Goal: Transaction & Acquisition: Subscribe to service/newsletter

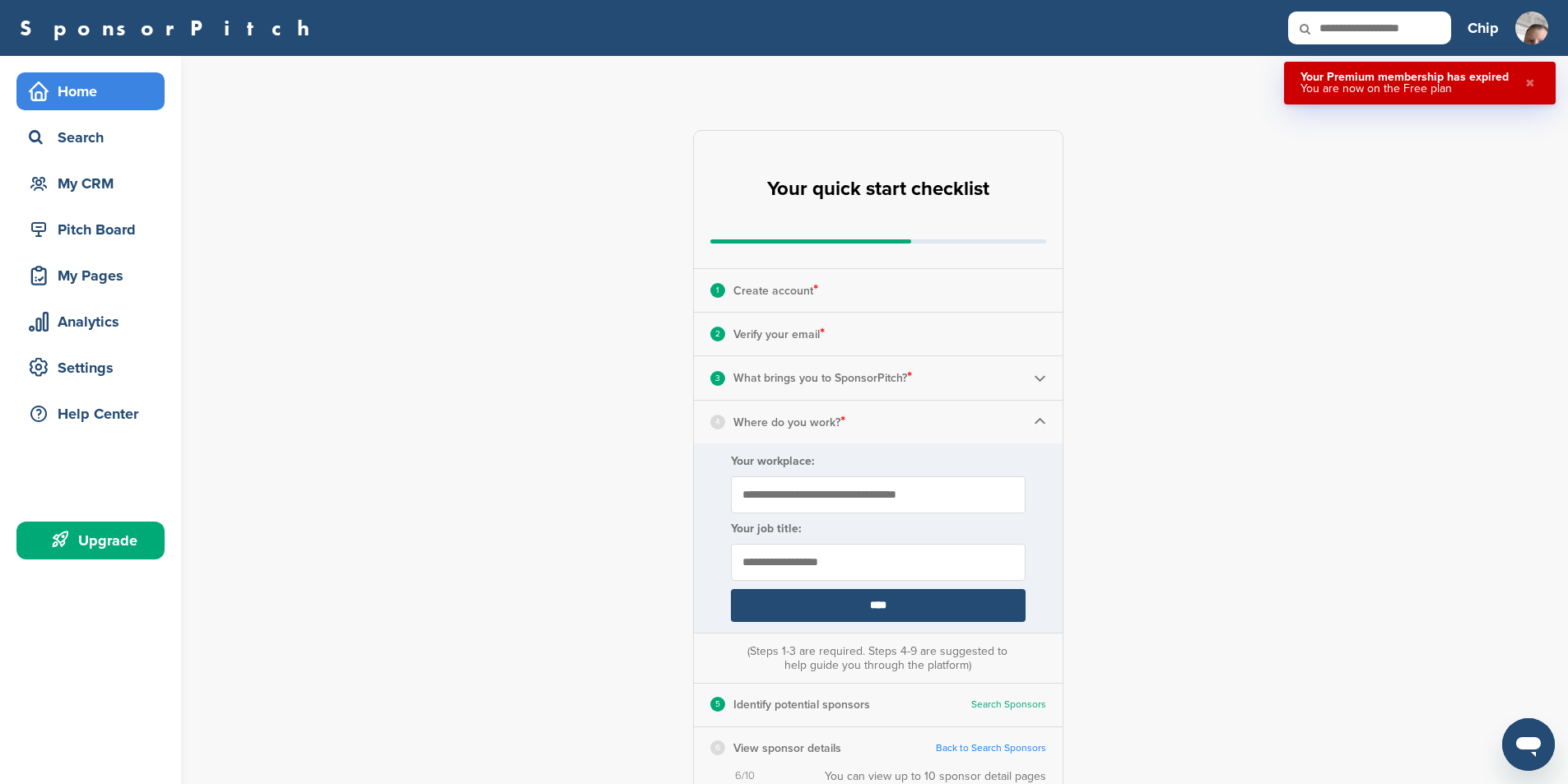
click at [1345, 208] on div "**********" at bounding box center [888, 606] width 1360 height 1101
click at [112, 194] on div "My CRM" at bounding box center [95, 183] width 140 height 29
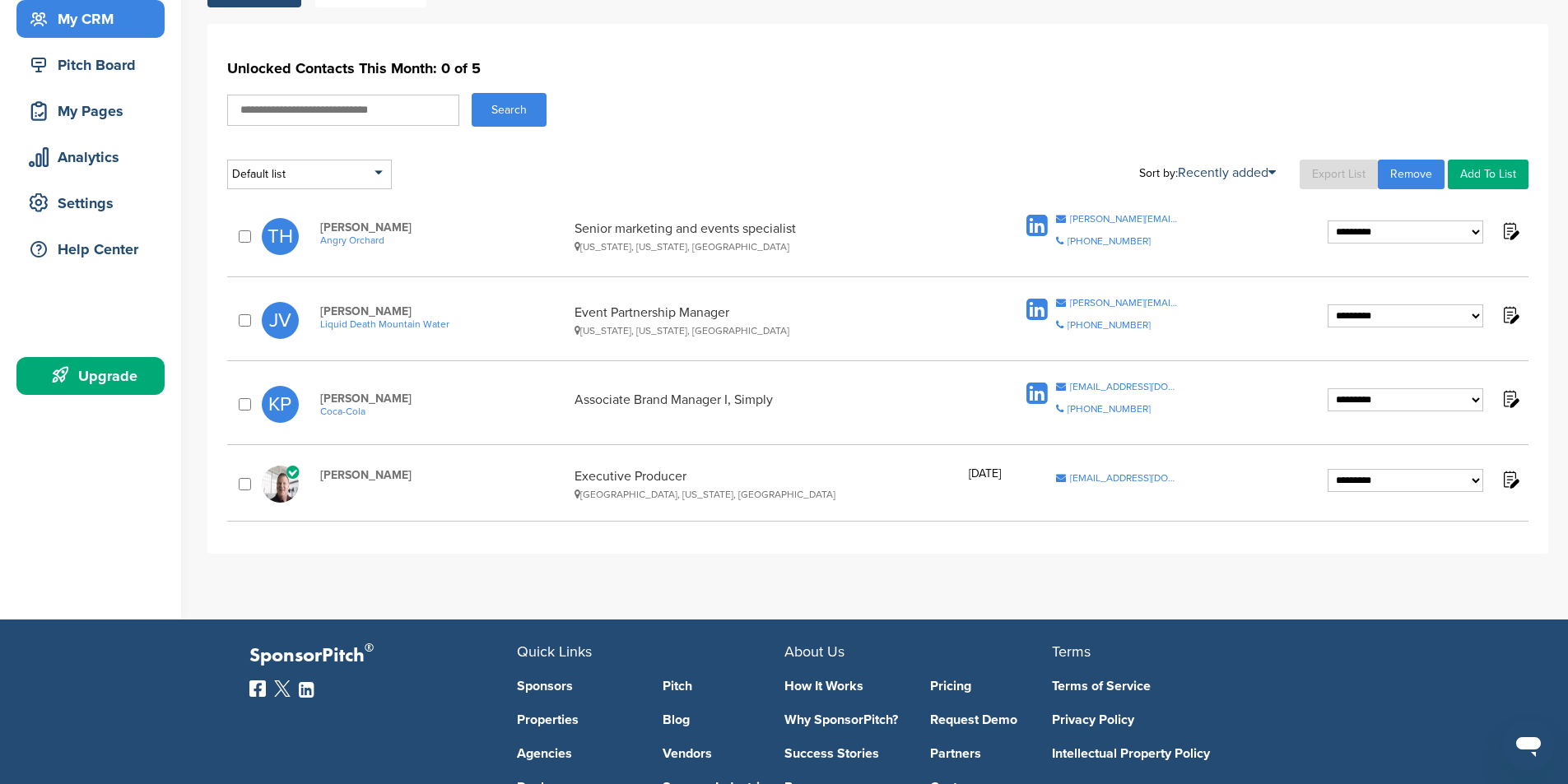
scroll to position [82, 0]
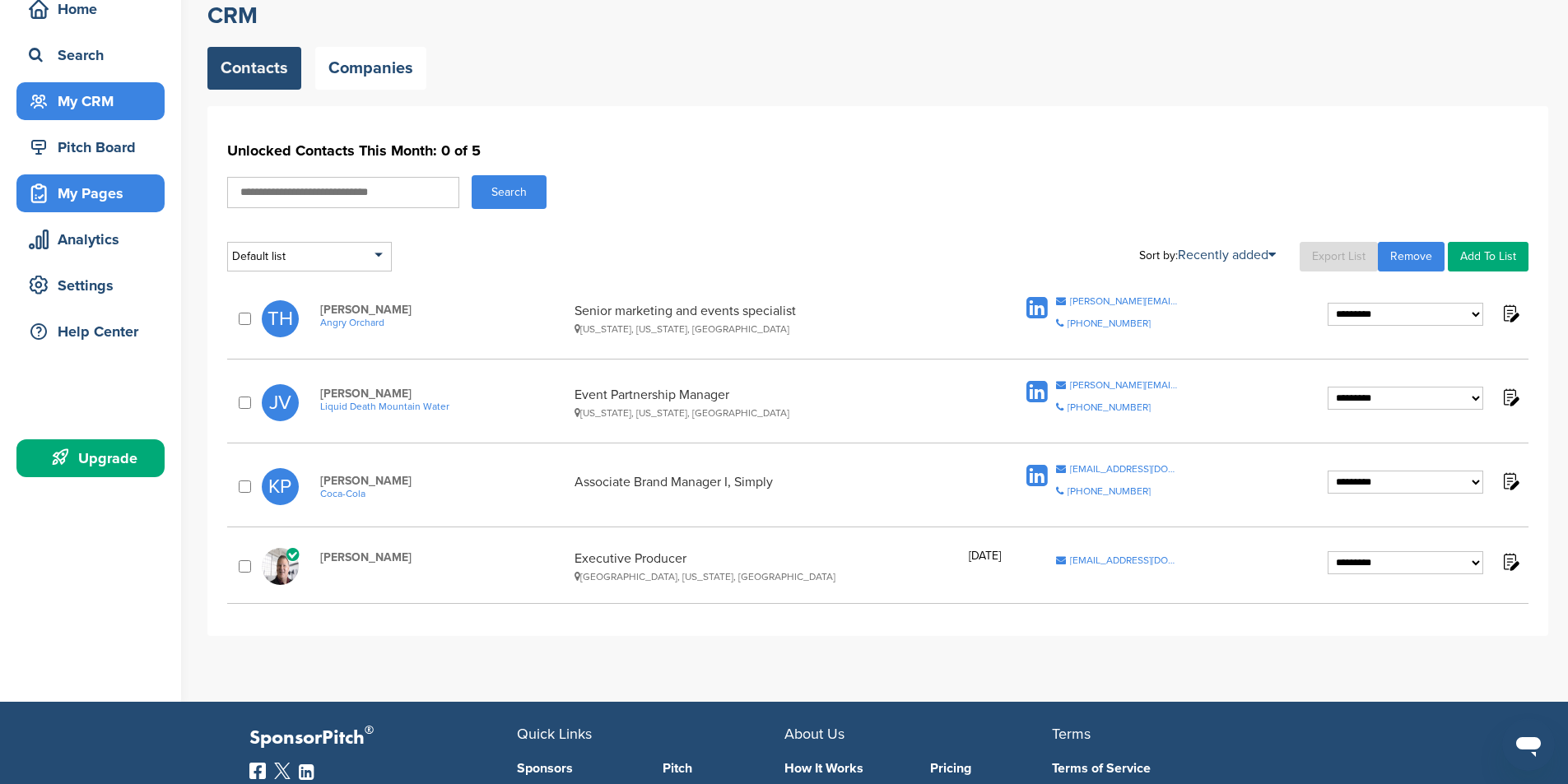
click at [101, 196] on div "My Pages" at bounding box center [95, 192] width 140 height 29
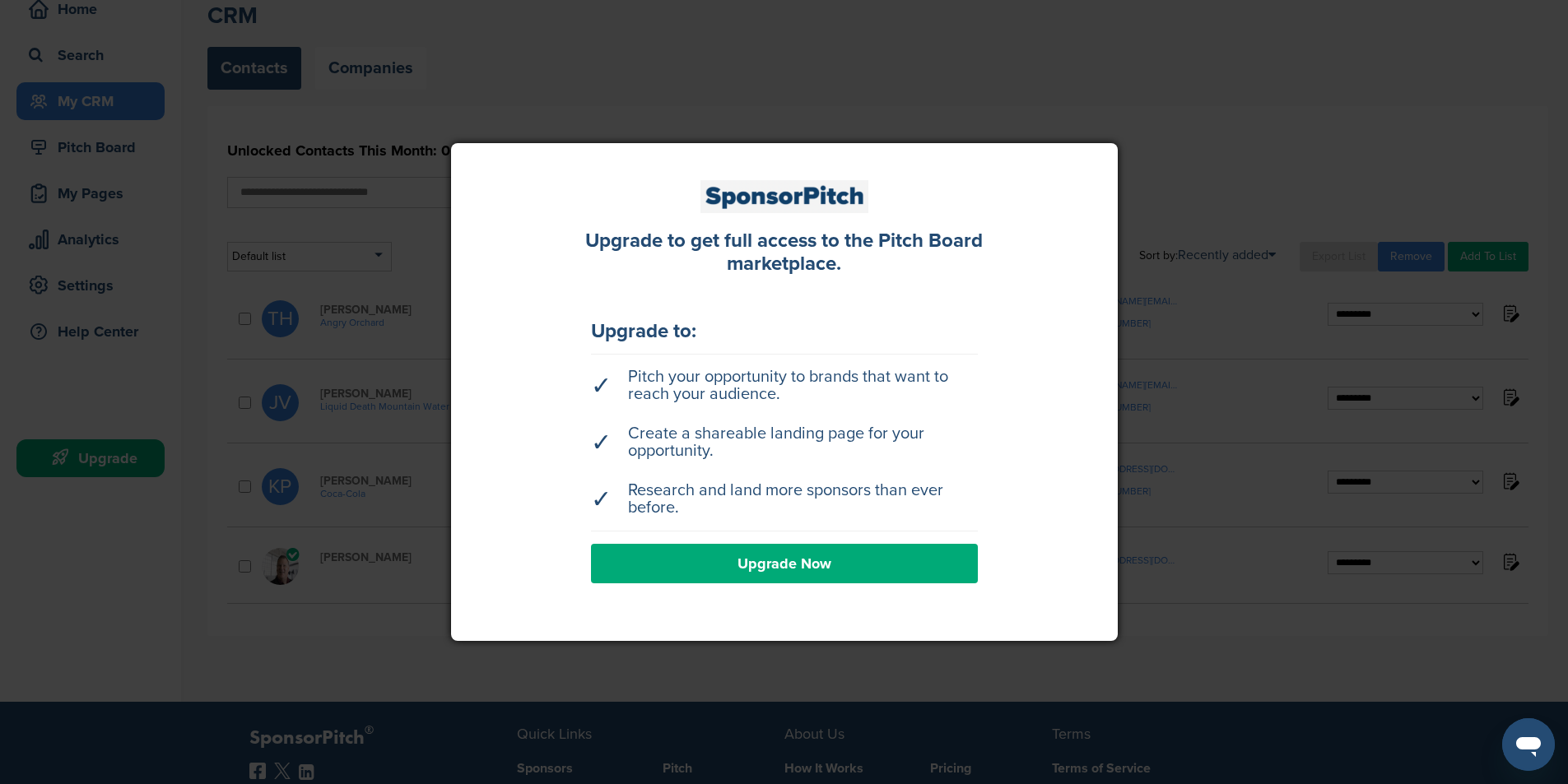
click at [1150, 171] on div at bounding box center [784, 392] width 1568 height 784
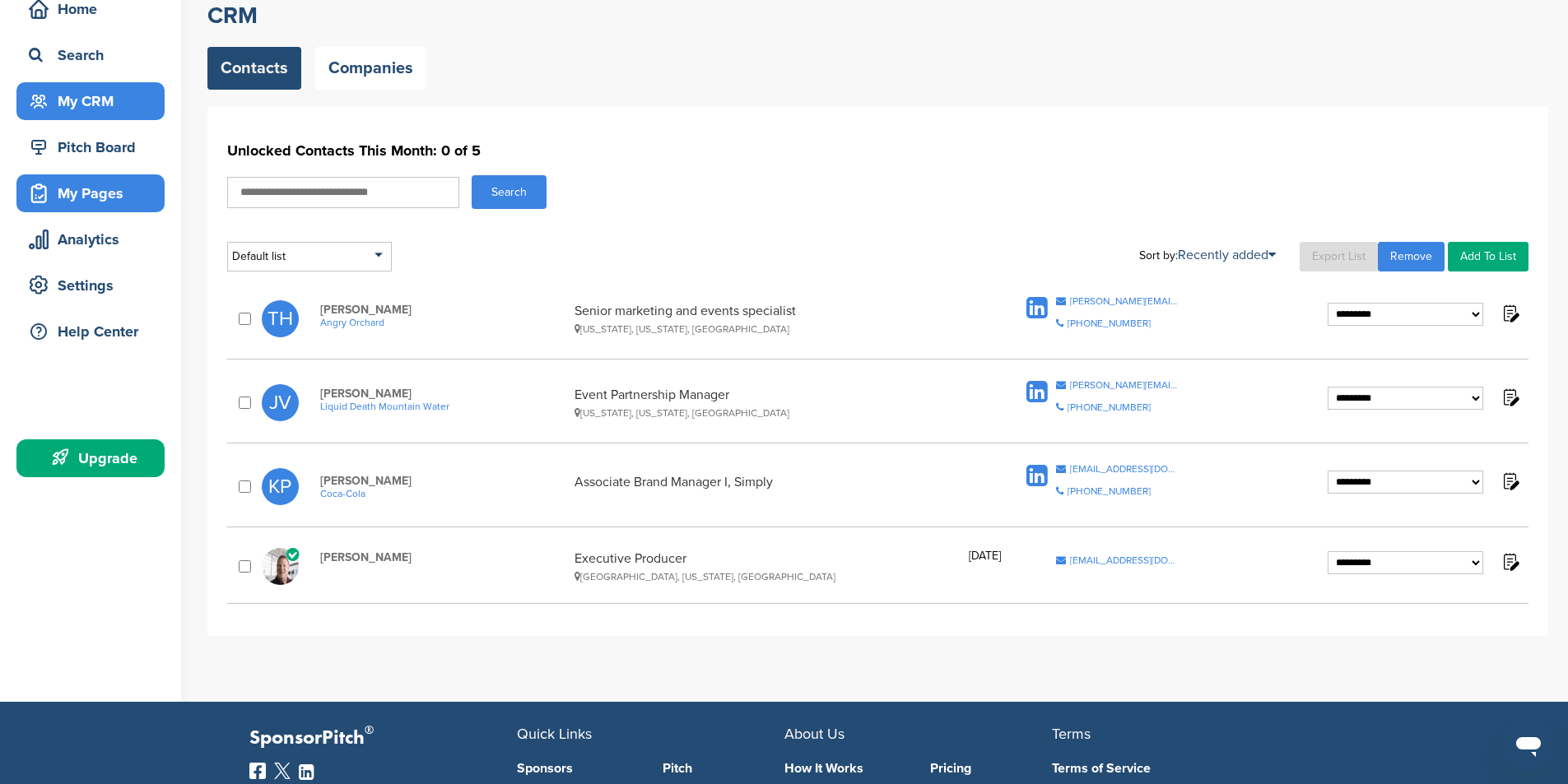
click at [89, 191] on div "My Pages" at bounding box center [95, 192] width 140 height 29
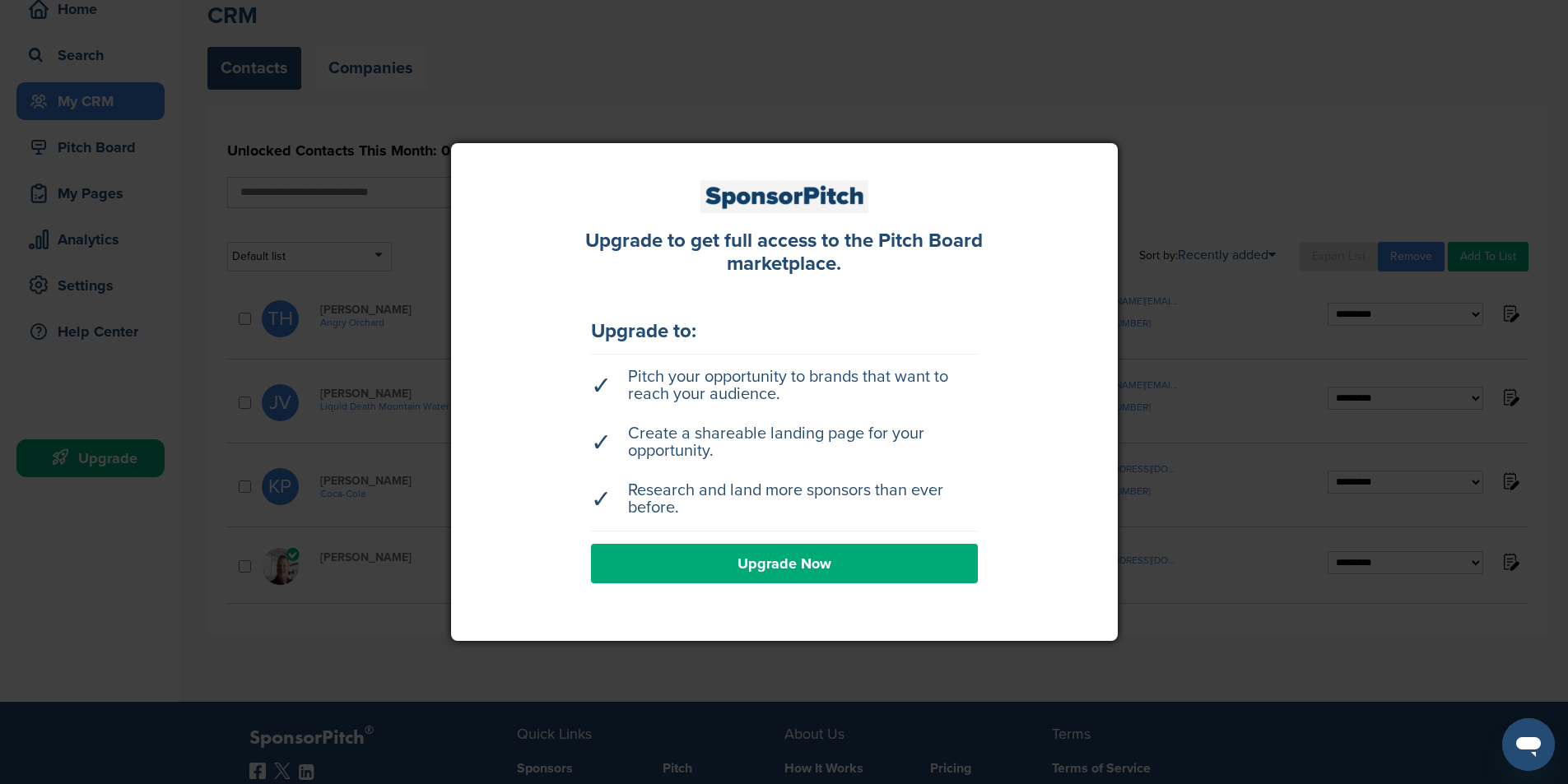
click at [1075, 81] on div at bounding box center [784, 392] width 1568 height 784
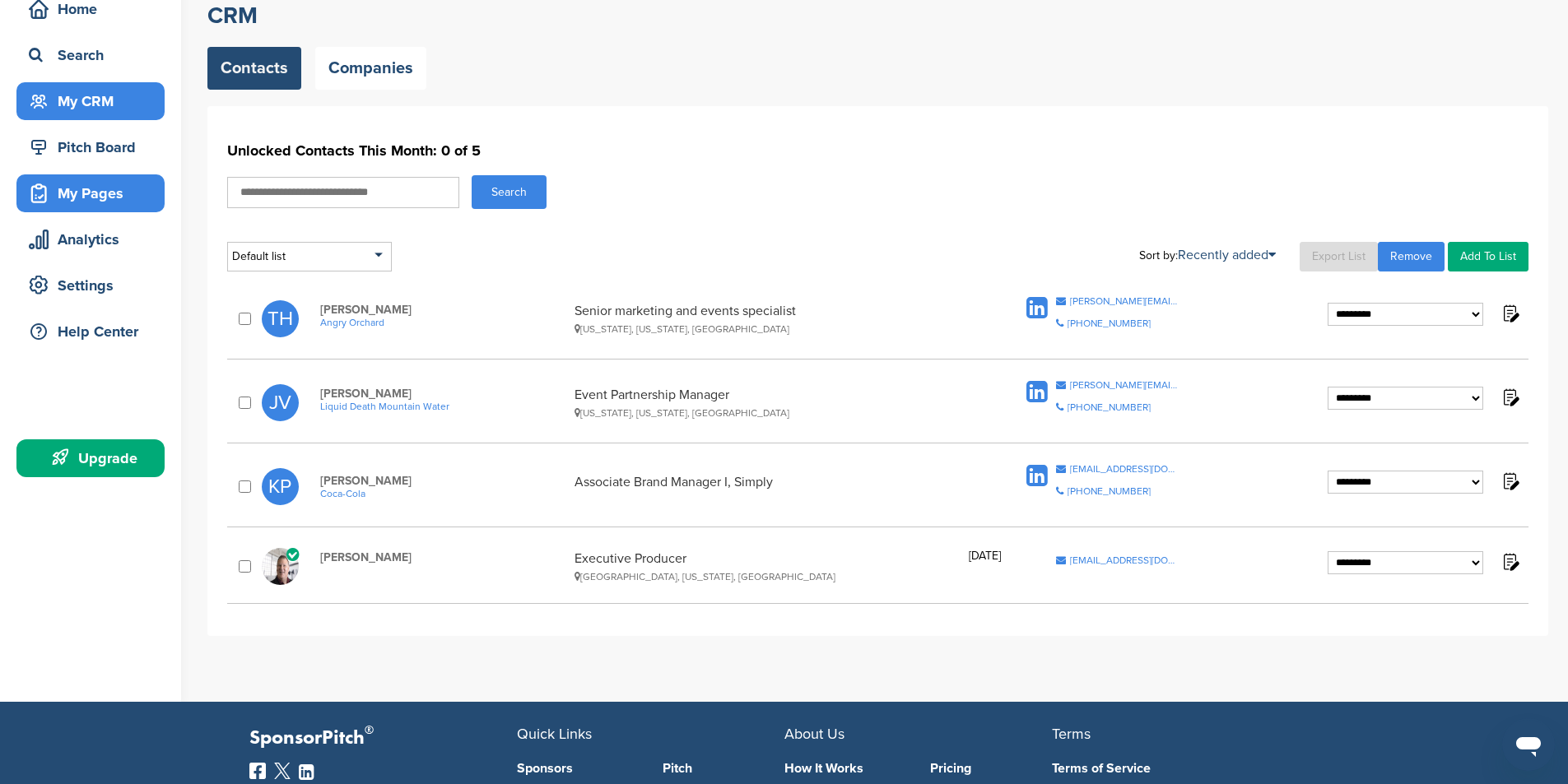
click at [101, 198] on div "My Pages" at bounding box center [95, 192] width 140 height 29
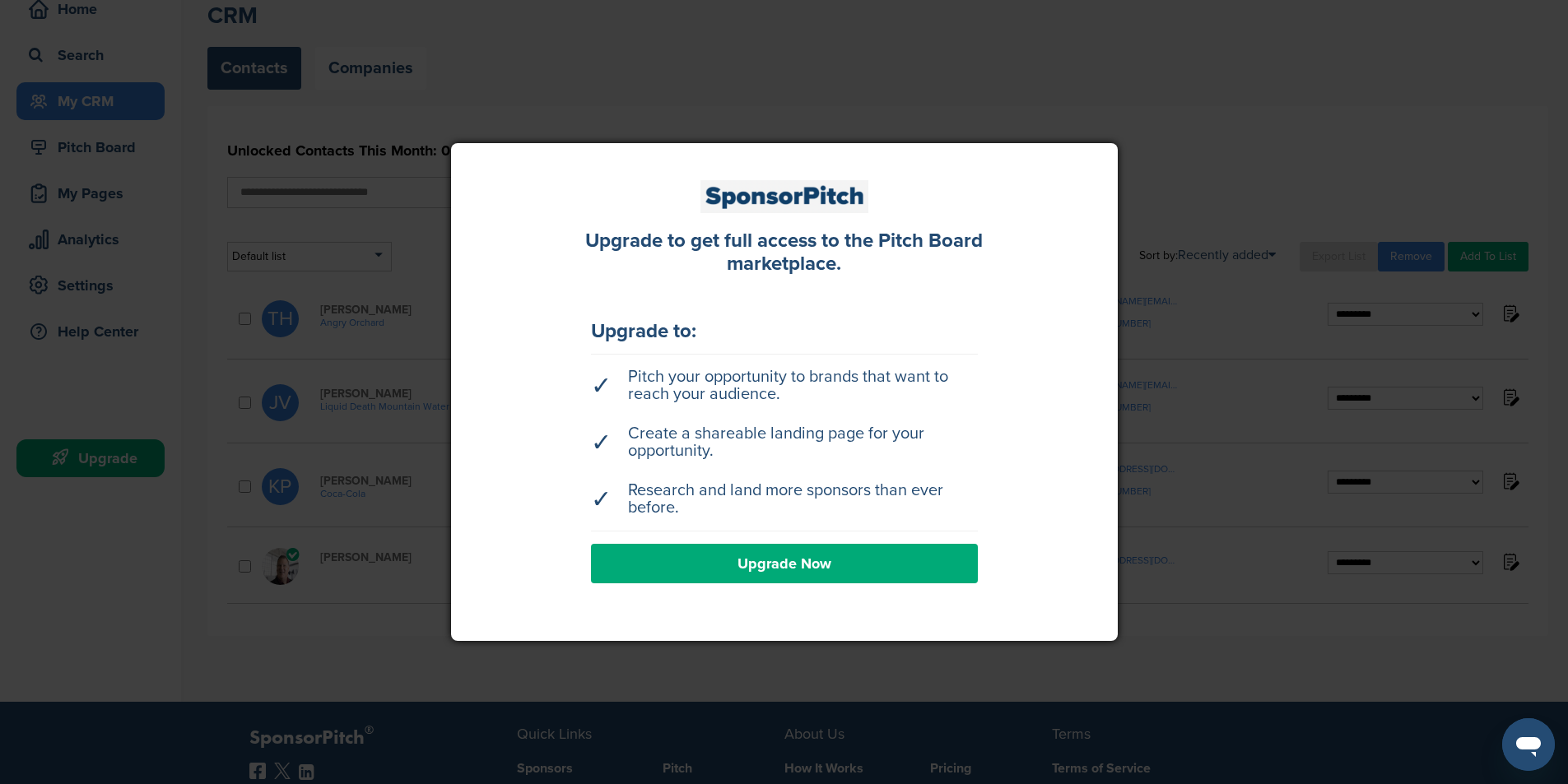
click at [171, 94] on div at bounding box center [784, 392] width 1568 height 784
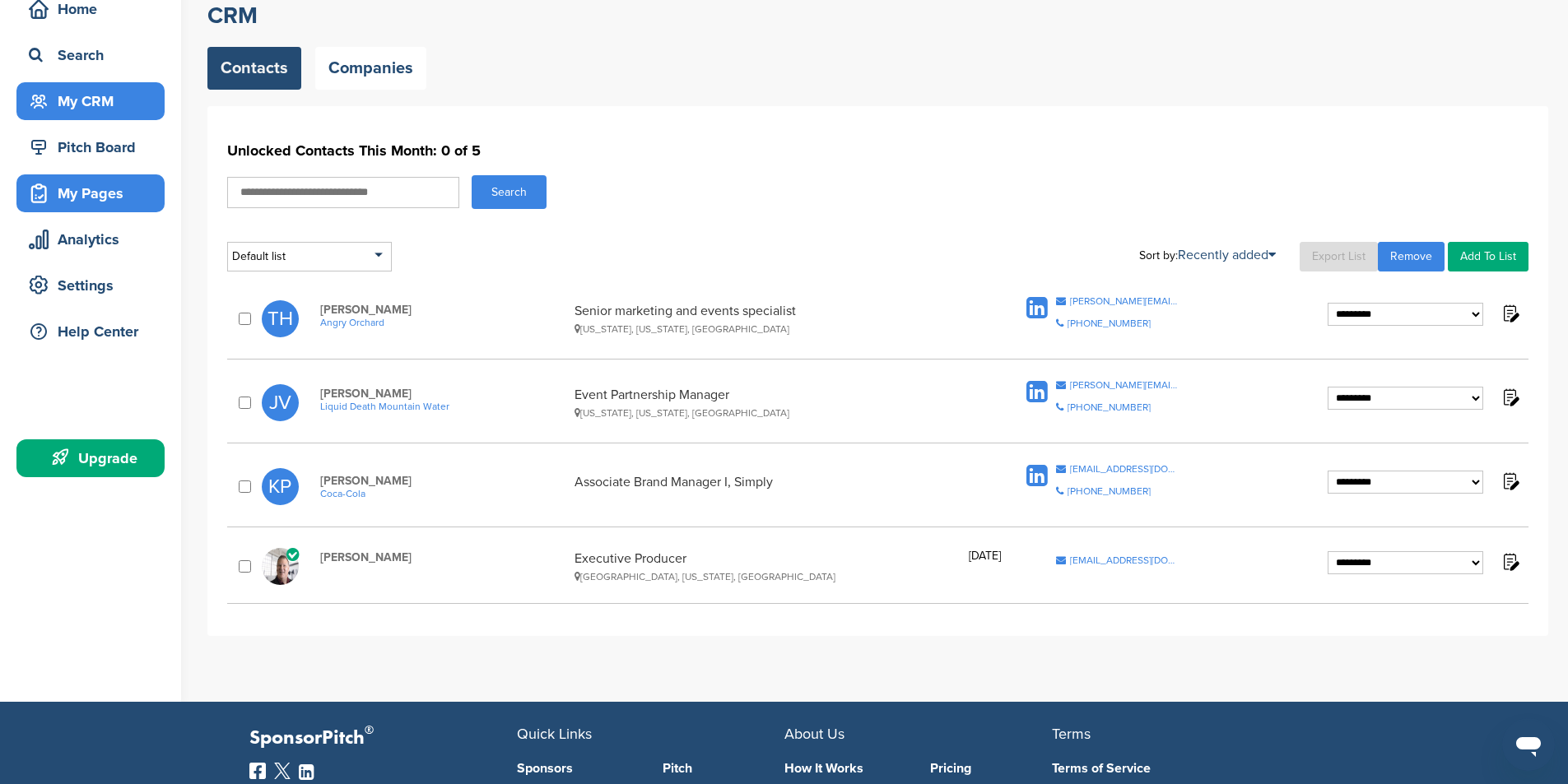
click at [96, 204] on div "My Pages" at bounding box center [95, 192] width 140 height 29
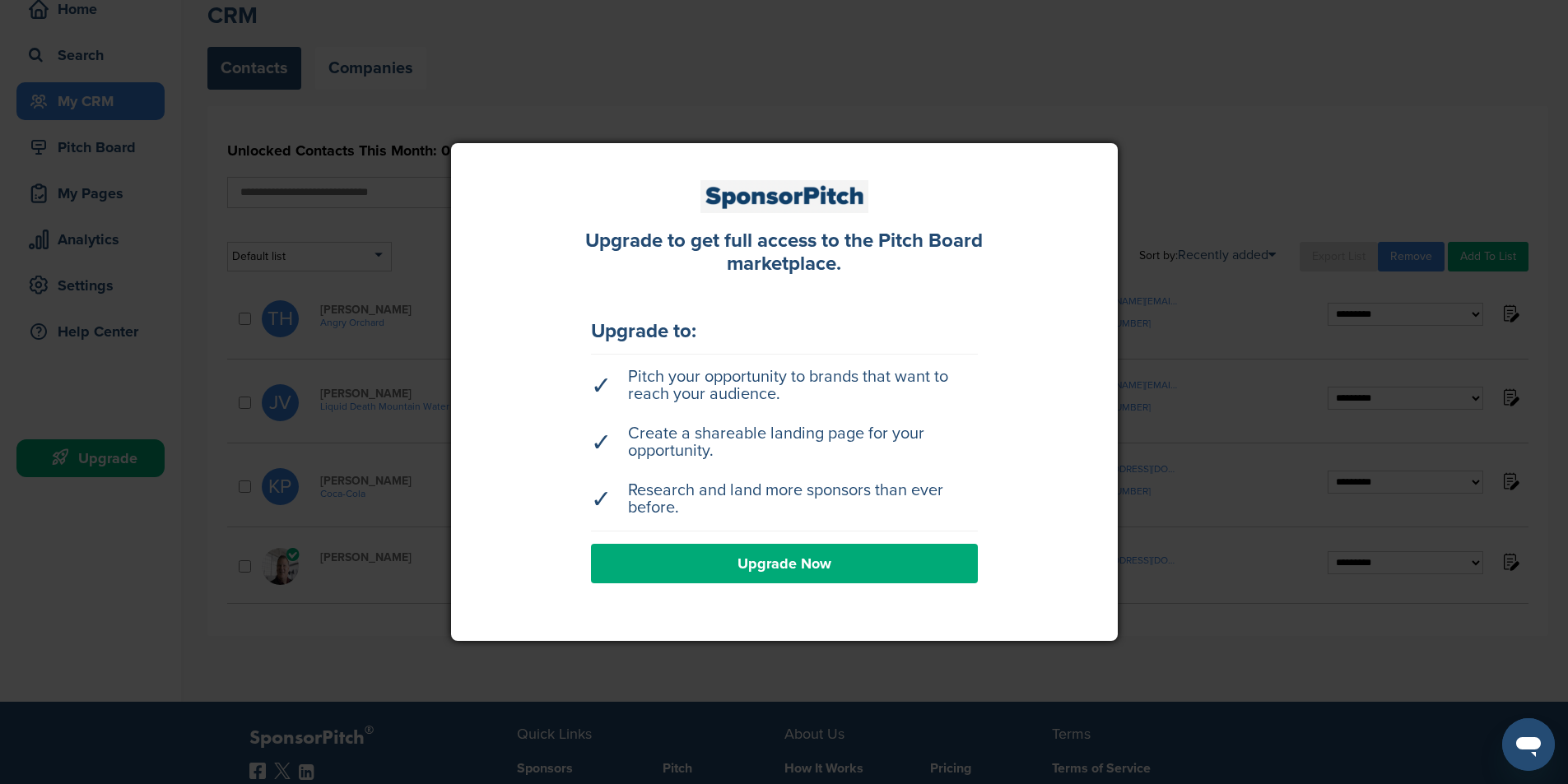
click at [1295, 140] on div at bounding box center [784, 392] width 1568 height 784
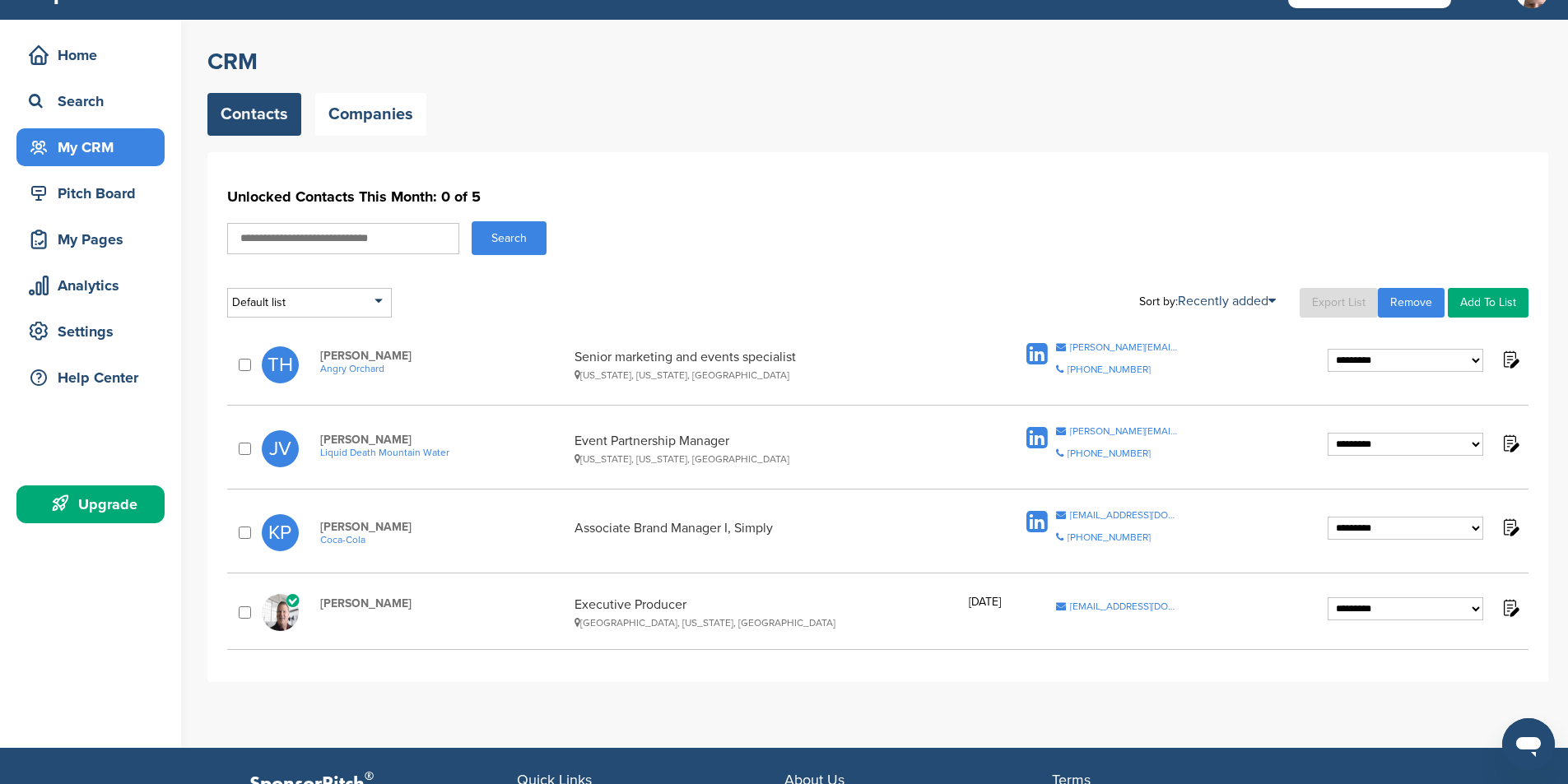
scroll to position [0, 0]
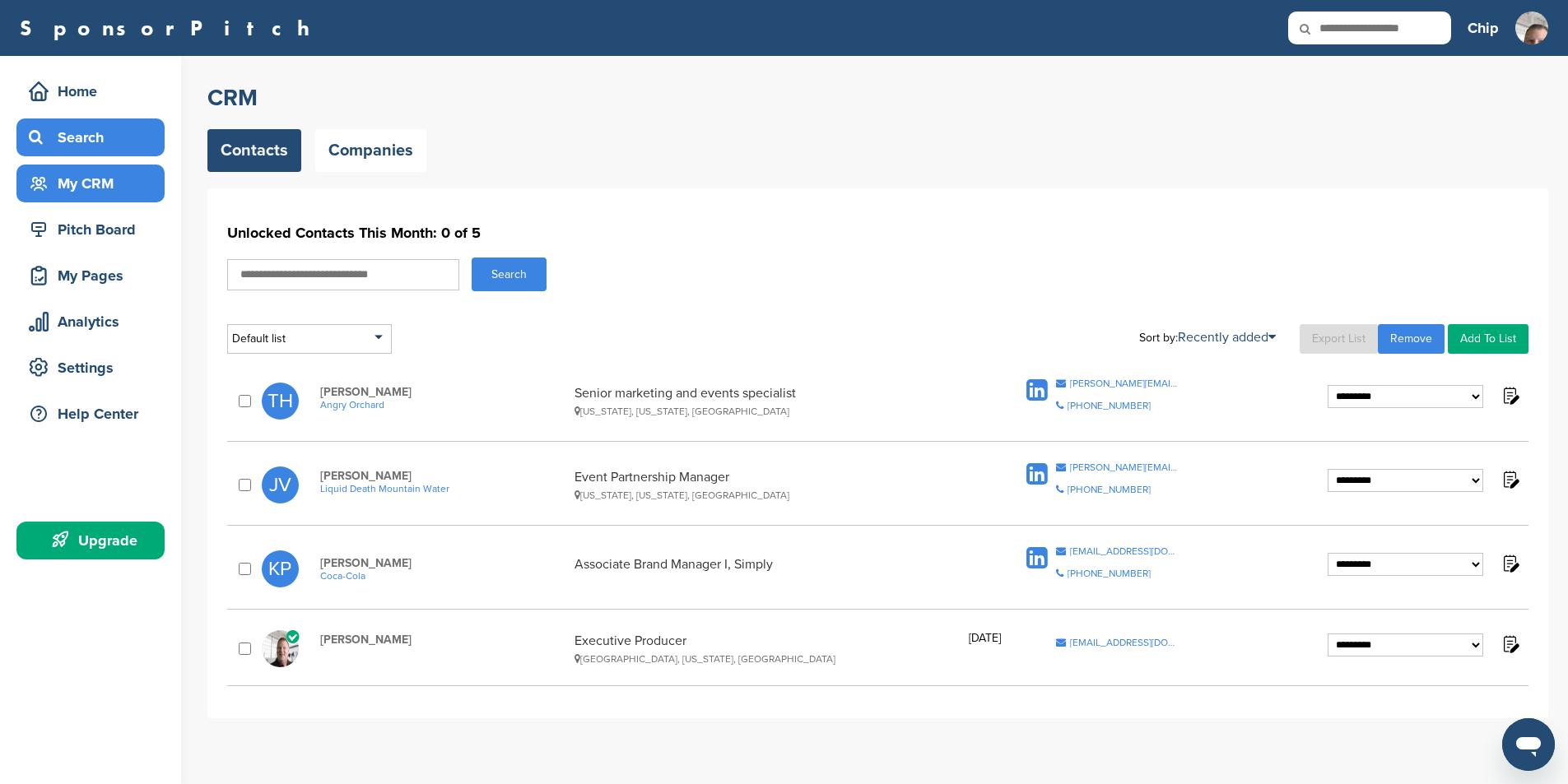
click at [65, 138] on div "Search" at bounding box center [95, 137] width 140 height 29
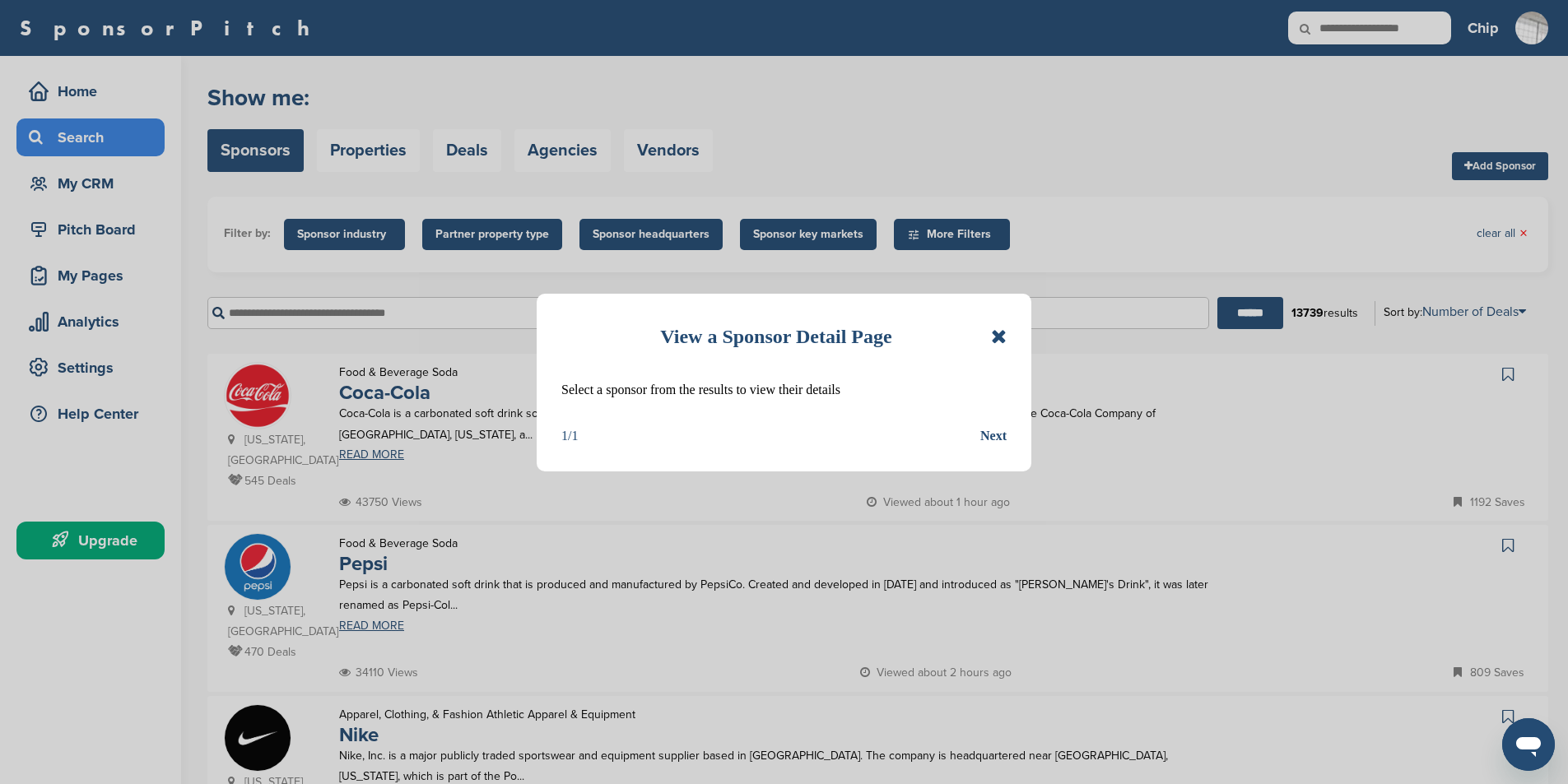
click at [78, 89] on div "View a Sponsor Detail Page Select a sponsor from the results to view their deta…" at bounding box center [784, 392] width 1568 height 784
click at [76, 94] on div "View a Sponsor Detail Page Select a sponsor from the results to view their deta…" at bounding box center [784, 392] width 1568 height 784
click at [838, 111] on div "View a Sponsor Detail Page Select a sponsor from the results to view their deta…" at bounding box center [784, 392] width 1568 height 784
click at [999, 336] on icon at bounding box center [999, 337] width 15 height 20
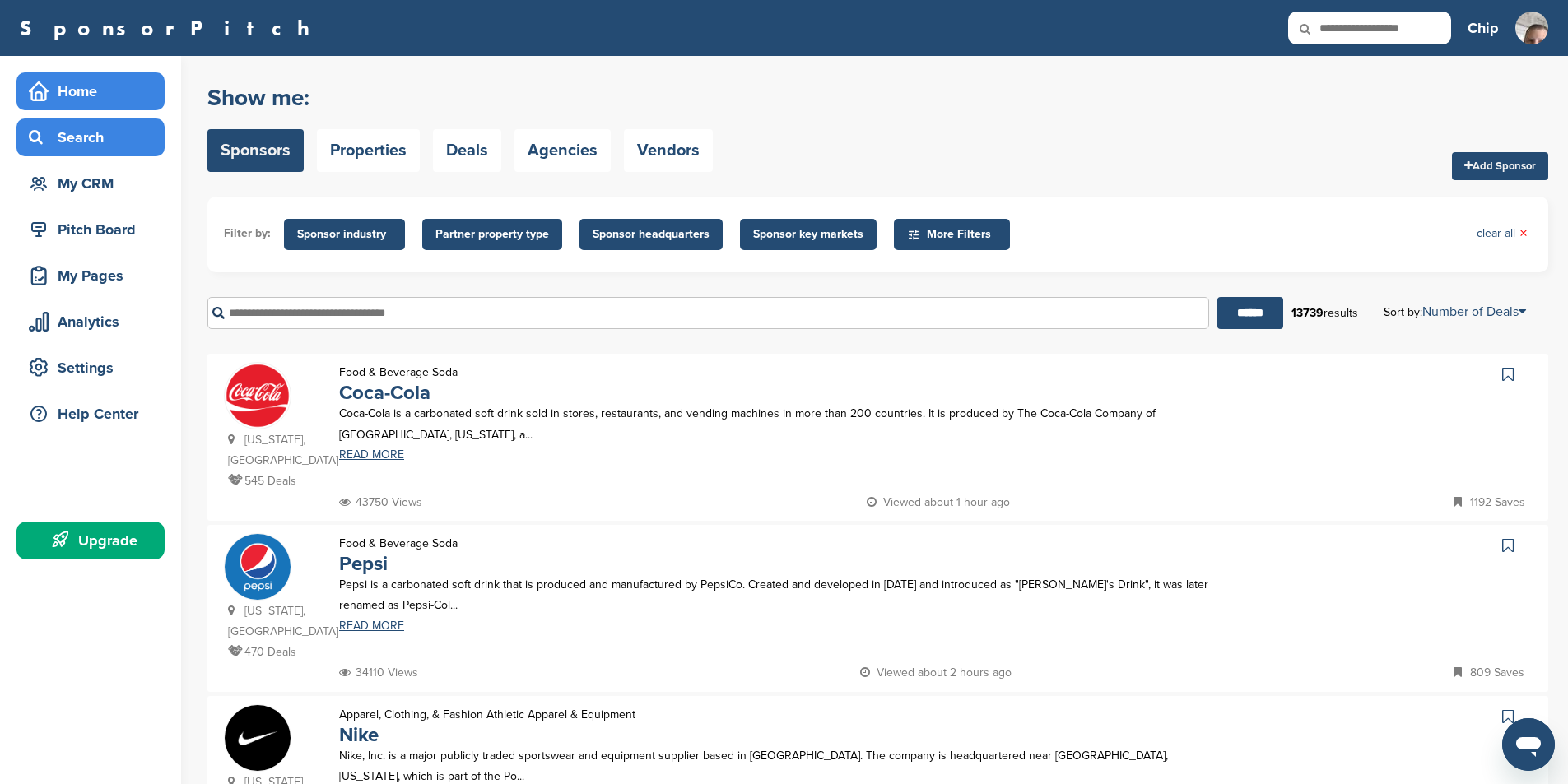
click at [100, 98] on div "Home" at bounding box center [95, 91] width 140 height 29
click at [83, 86] on div "Home" at bounding box center [95, 91] width 140 height 29
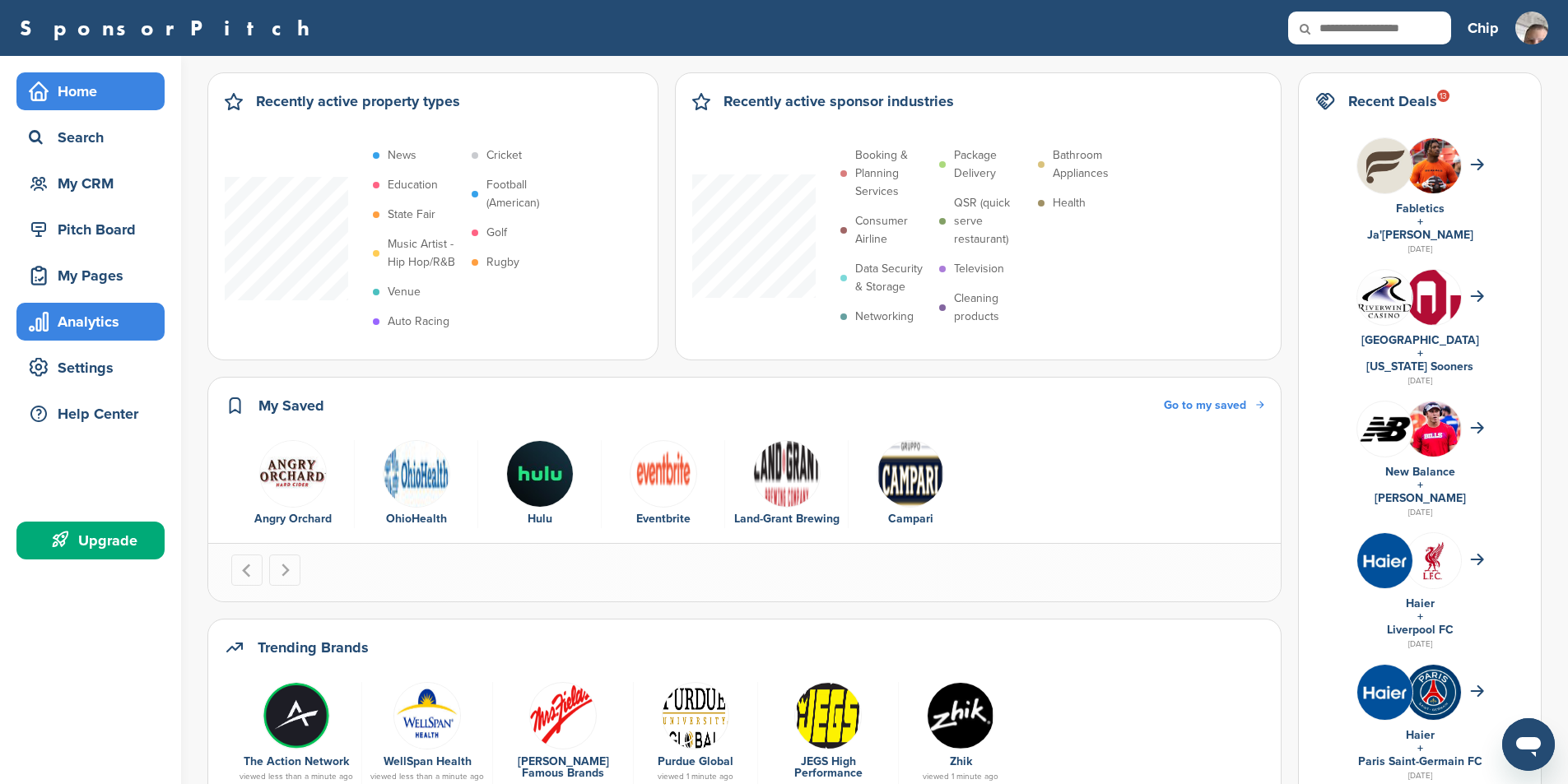
click at [95, 328] on div "Analytics" at bounding box center [95, 321] width 140 height 29
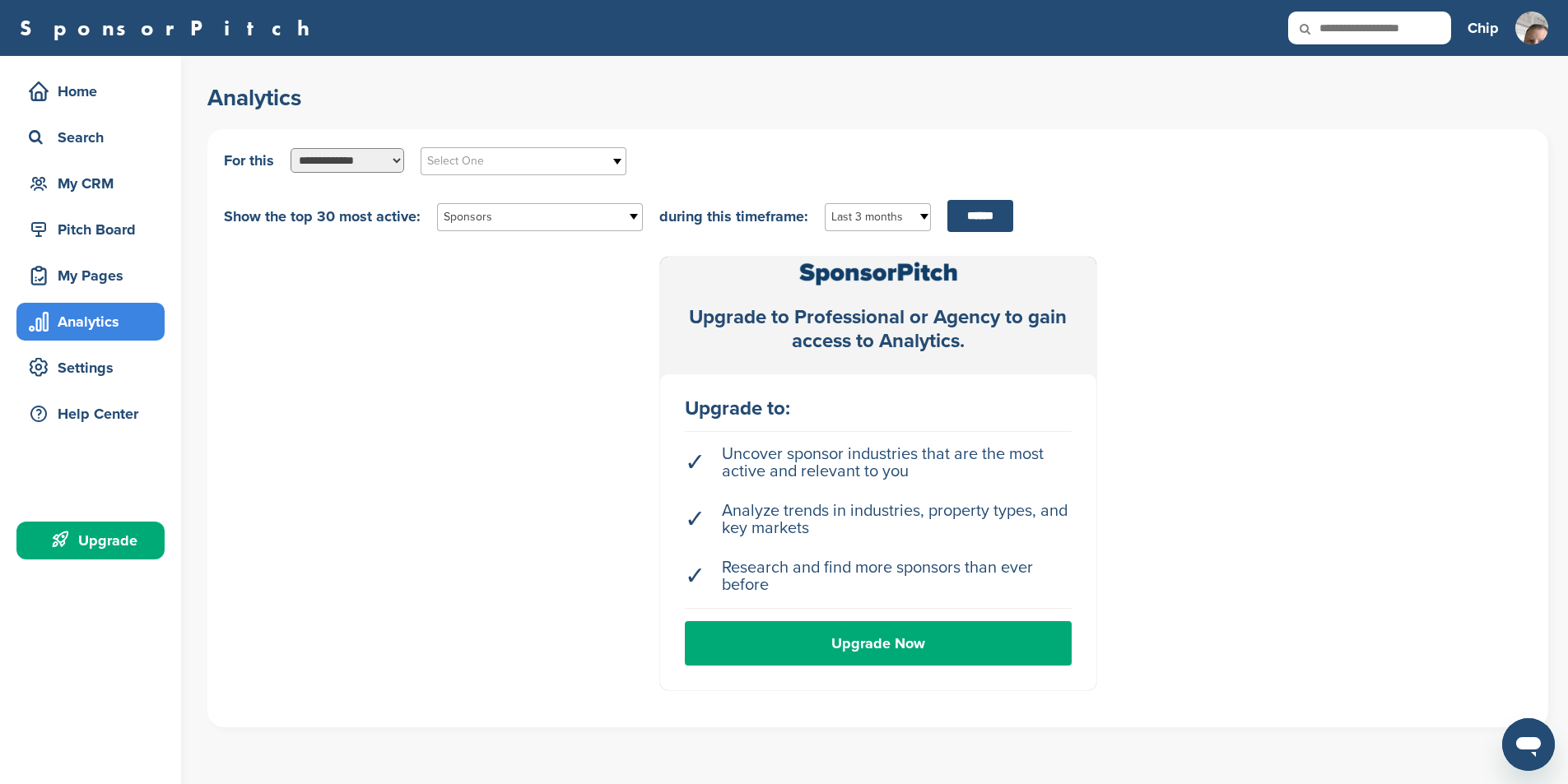
click at [103, 278] on div "My Pages" at bounding box center [95, 275] width 140 height 29
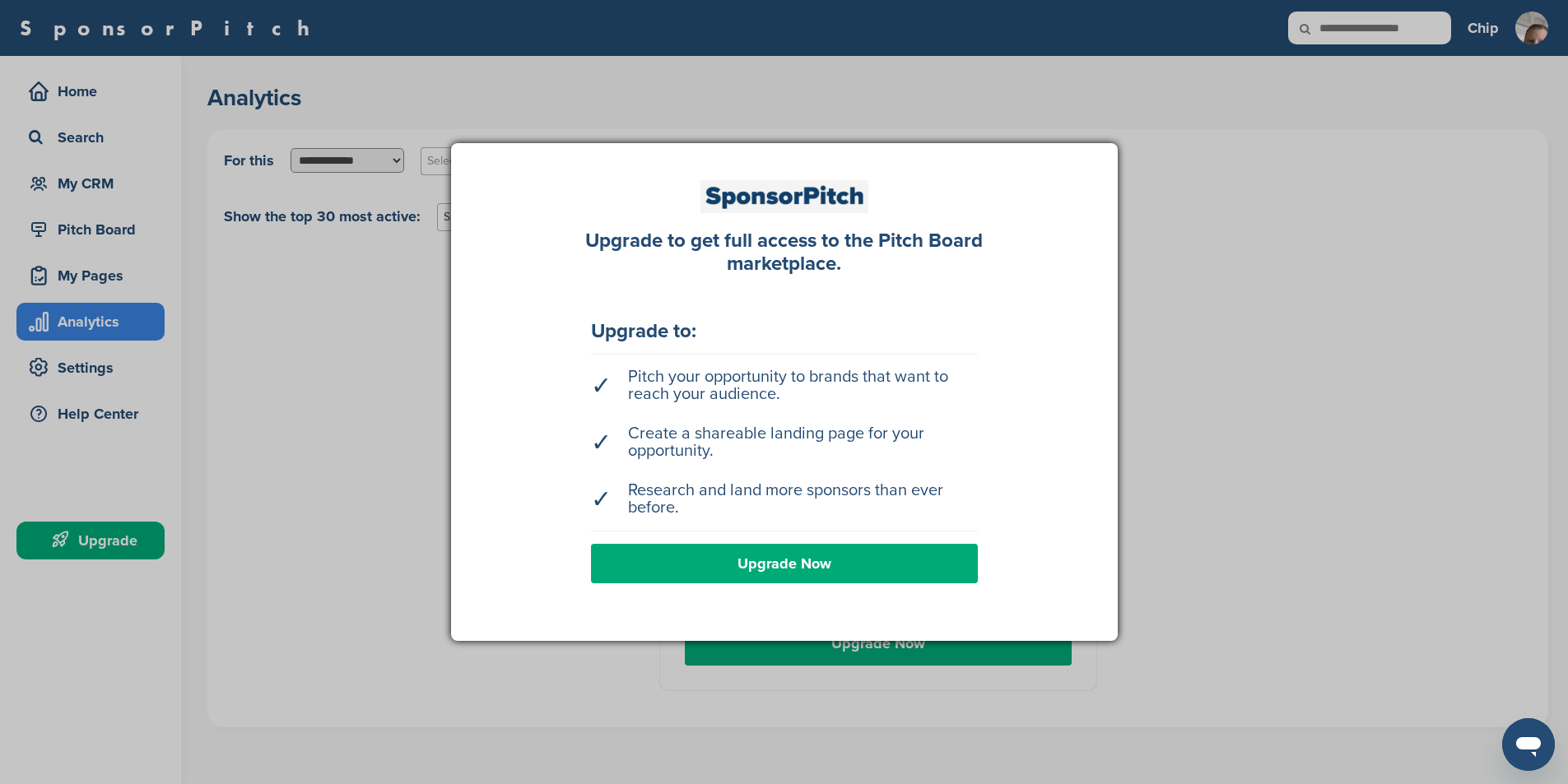
click at [1261, 299] on div at bounding box center [784, 392] width 1568 height 784
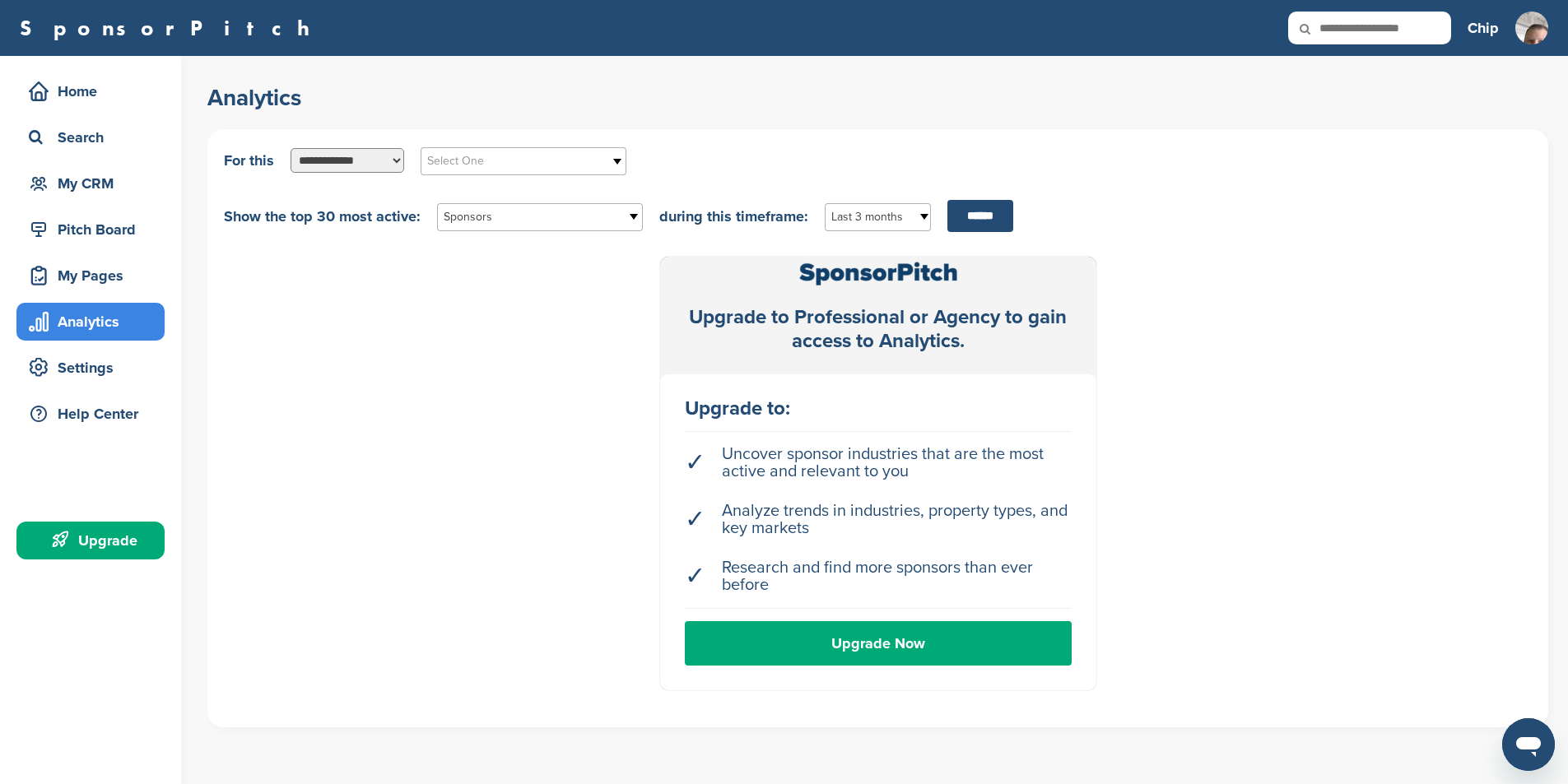
click at [1261, 299] on div "Upgrade to Professional or Agency to gain access to Analytics. Upgrade to: ✓ Un…" at bounding box center [877, 473] width 1308 height 433
click at [114, 552] on div "Upgrade" at bounding box center [95, 540] width 140 height 29
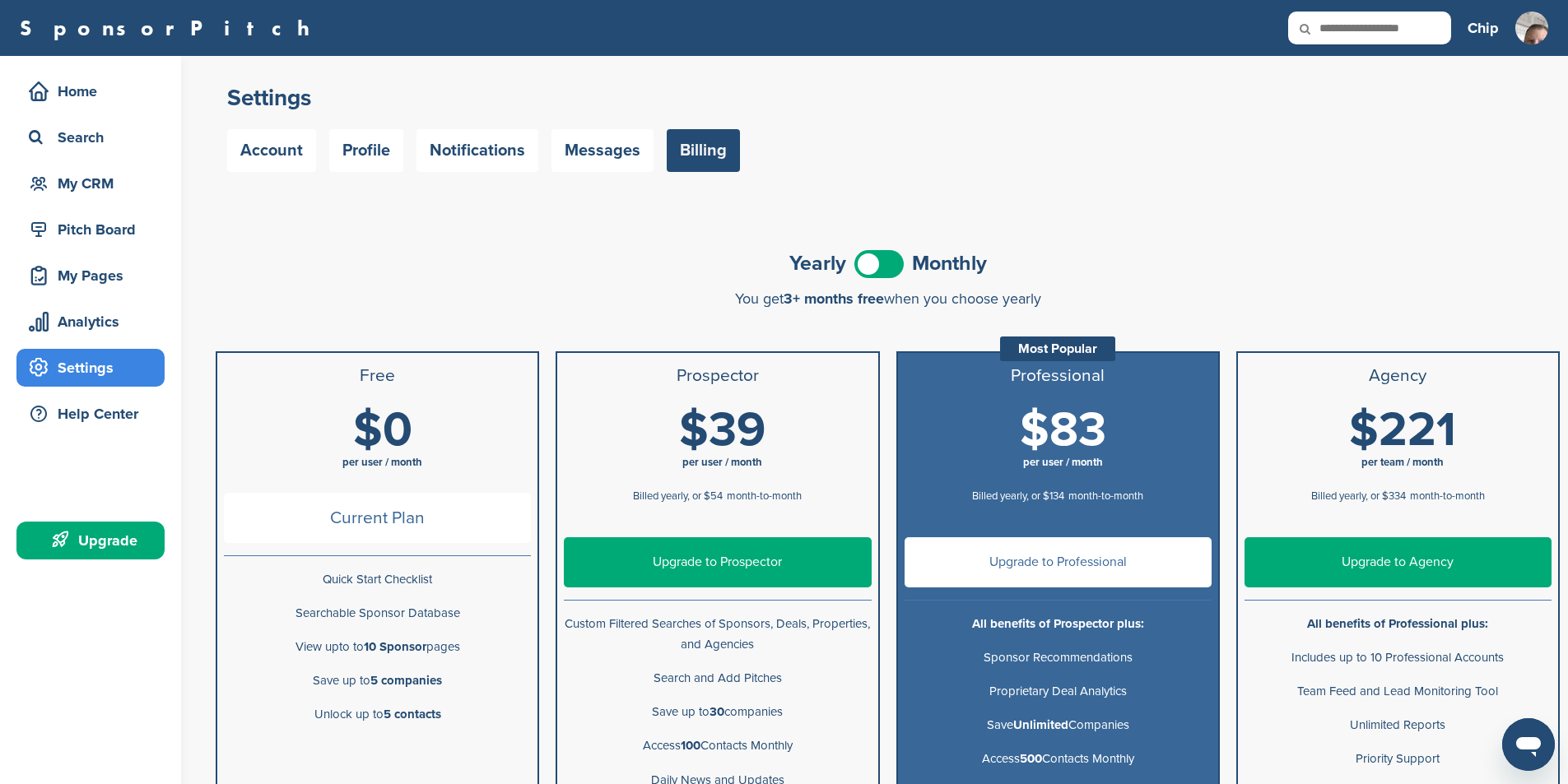
click at [892, 258] on span at bounding box center [879, 264] width 49 height 28
click at [322, 264] on div "Yearly Monthly" at bounding box center [887, 264] width 1344 height 37
